Goal: Task Accomplishment & Management: Use online tool/utility

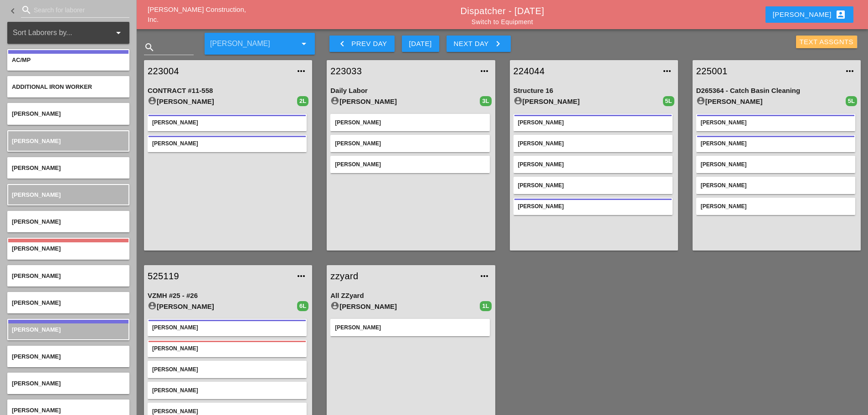
click at [806, 42] on div "Text Assgnts" at bounding box center [827, 42] width 54 height 10
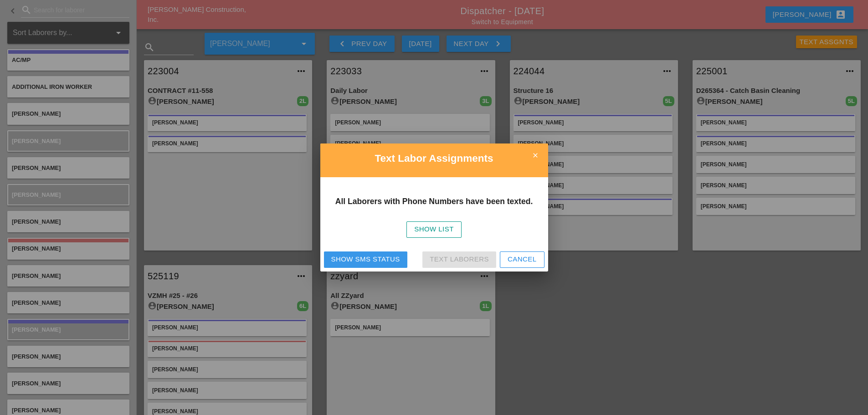
click at [376, 262] on div "Show SMS Status" at bounding box center [365, 259] width 69 height 10
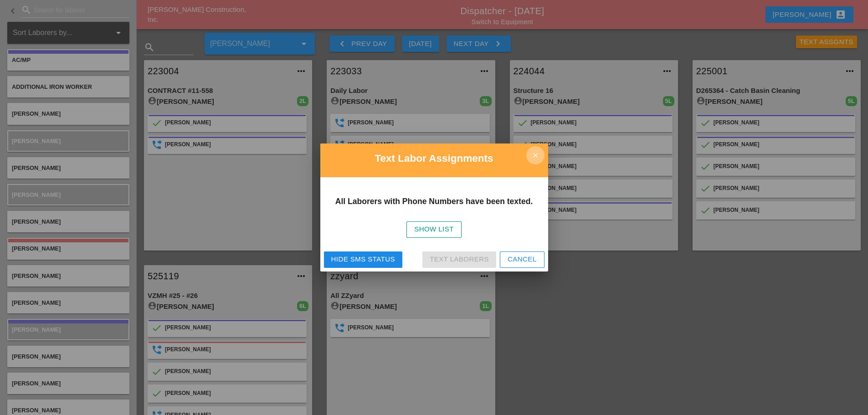
click at [542, 157] on icon "close" at bounding box center [536, 155] width 18 height 18
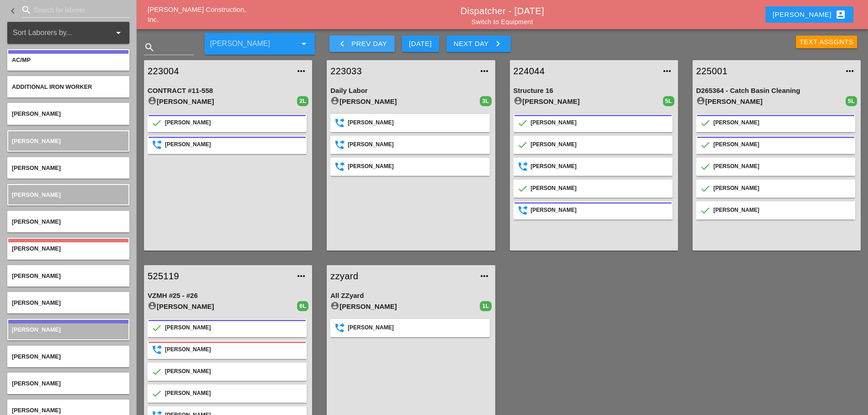
click at [342, 45] on icon "keyboard_arrow_left" at bounding box center [342, 43] width 11 height 11
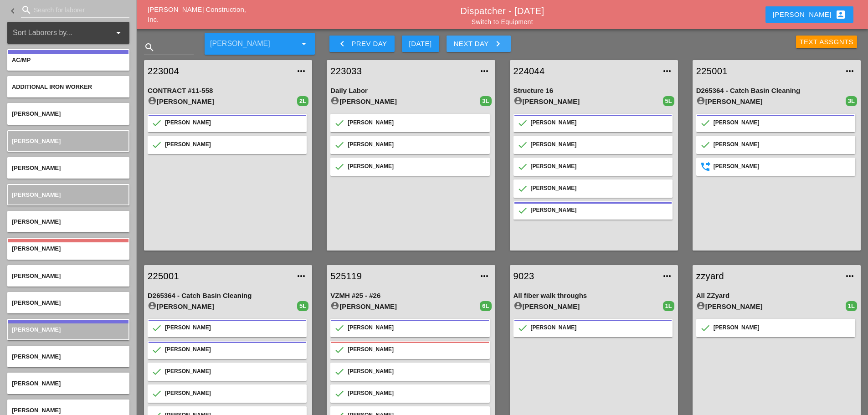
click at [496, 41] on icon "keyboard_arrow_right" at bounding box center [498, 43] width 11 height 11
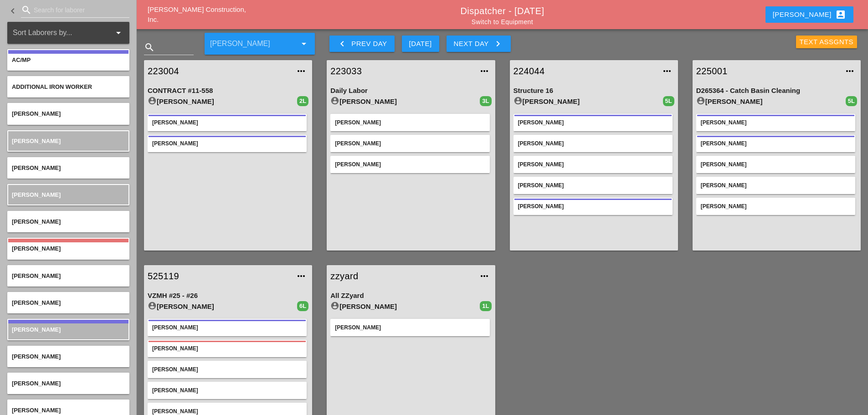
click at [806, 45] on div "Text Assgnts" at bounding box center [827, 42] width 54 height 10
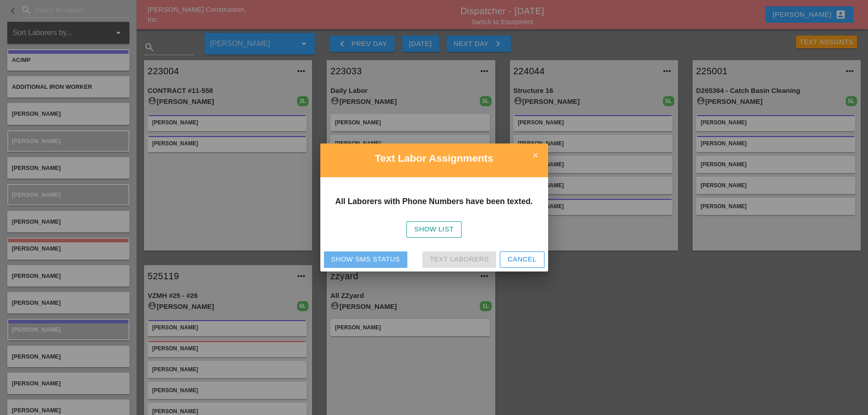
click at [335, 261] on div "Show SMS Status" at bounding box center [365, 259] width 69 height 10
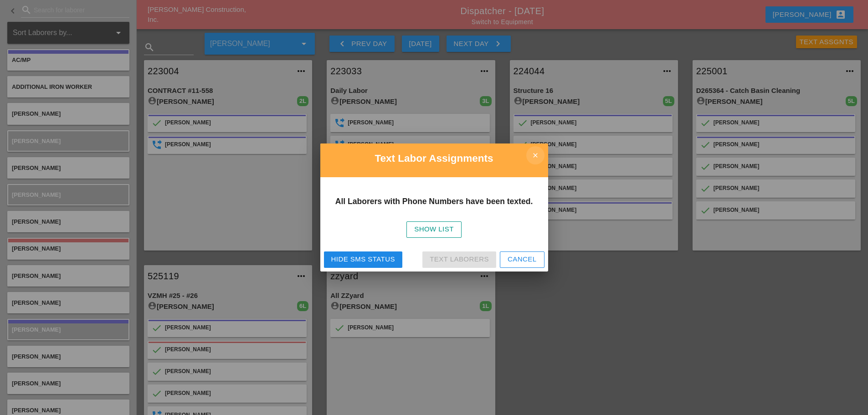
click at [543, 155] on icon "close" at bounding box center [536, 155] width 18 height 18
